Goal: Entertainment & Leisure: Browse casually

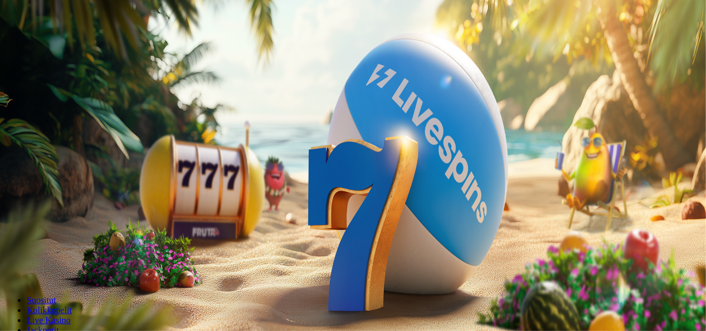
click at [66, 45] on span "Kirjaudu" at bounding box center [77, 40] width 27 height 8
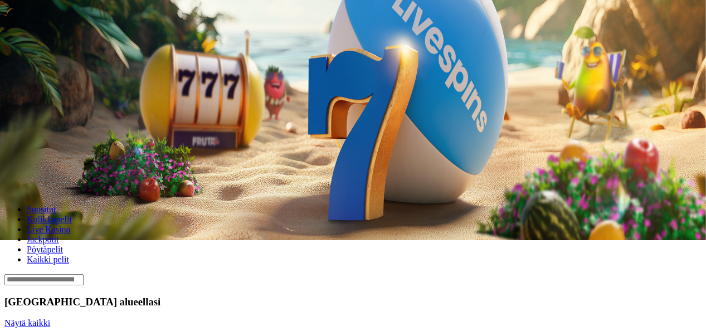
scroll to position [91, 0]
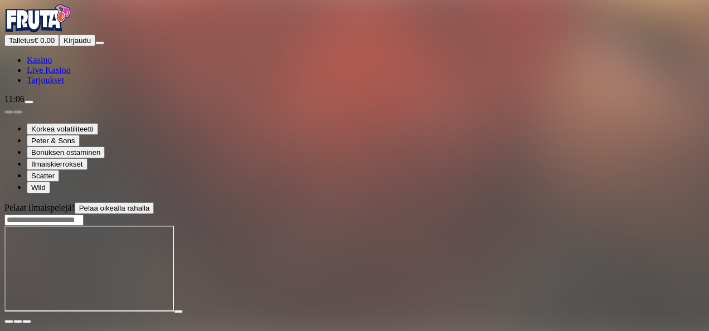
click at [34, 45] on span "Talletus" at bounding box center [21, 40] width 25 height 8
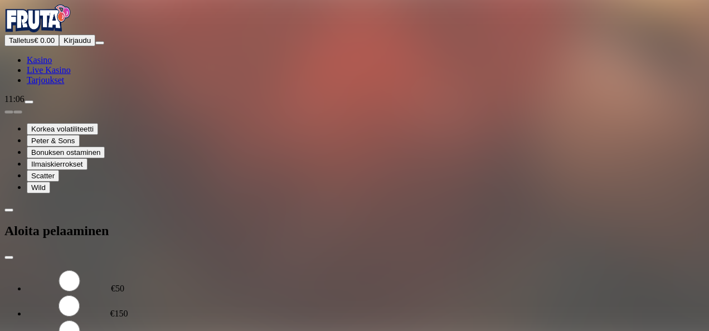
click at [9, 257] on span "close icon" at bounding box center [9, 257] width 0 height 0
